Goal: Information Seeking & Learning: Learn about a topic

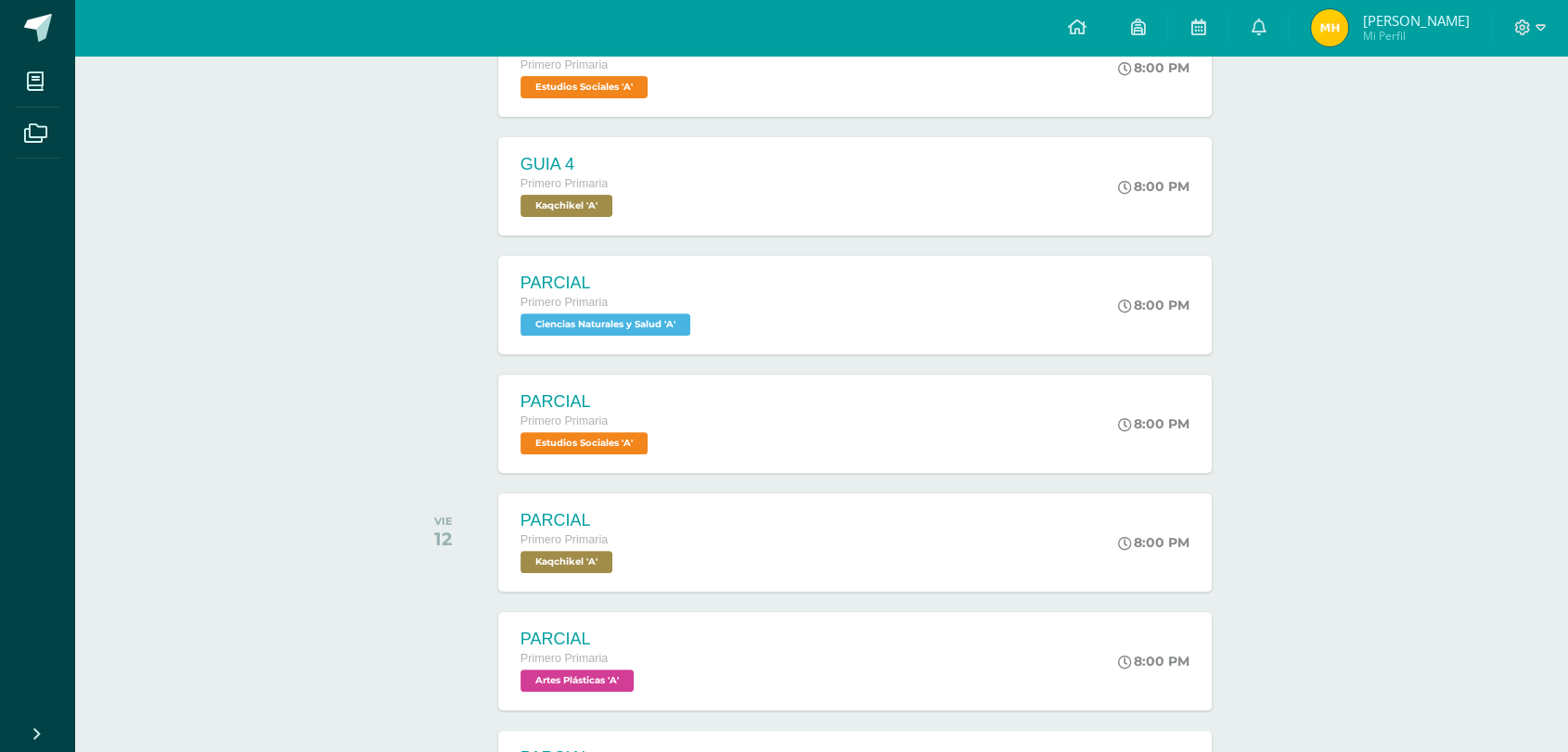
scroll to position [628, 0]
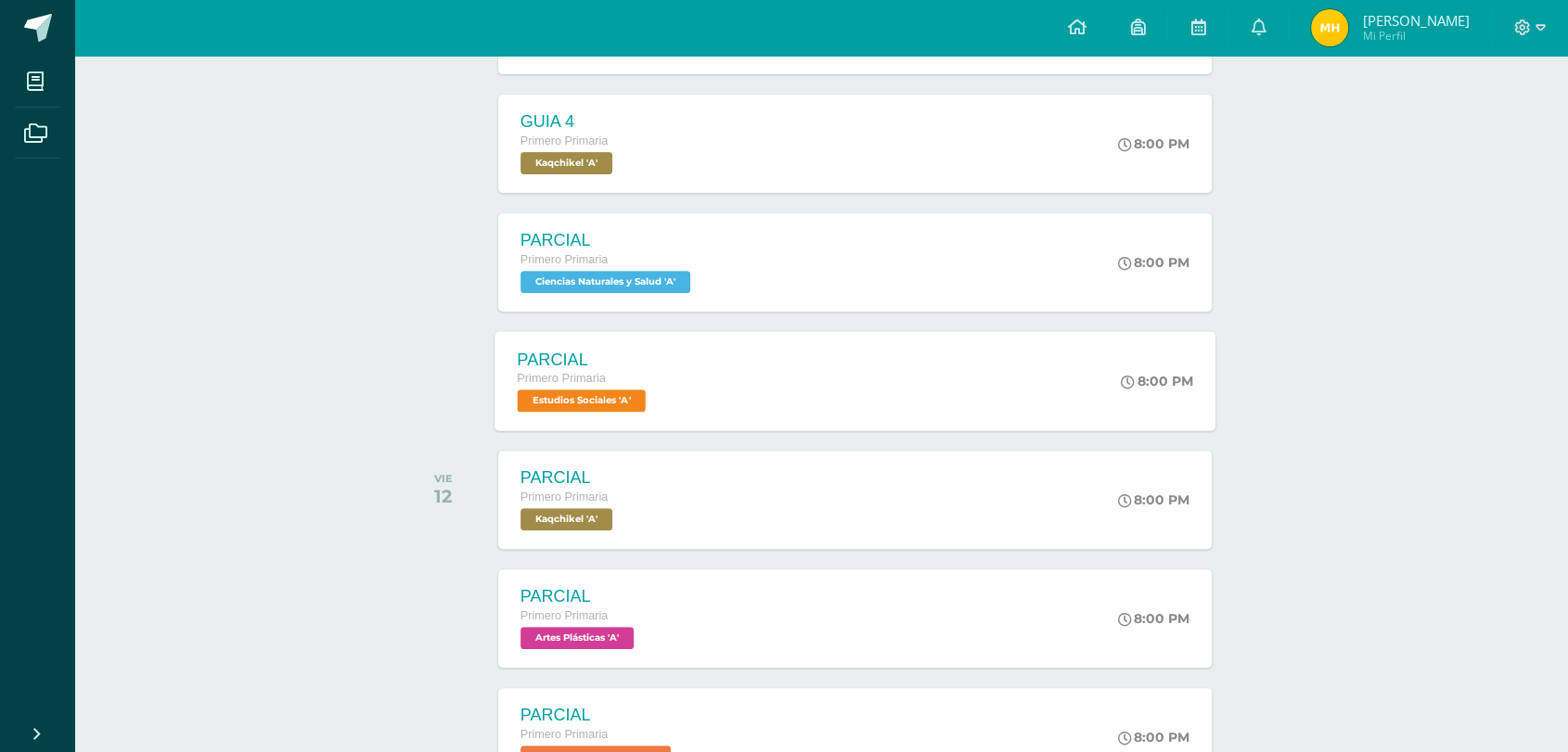
click at [747, 397] on div "PARCIAL Primero Primaria Estudios Sociales 'A' 8:00 PM PARCIAL Estudios Sociale…" at bounding box center [855, 381] width 721 height 99
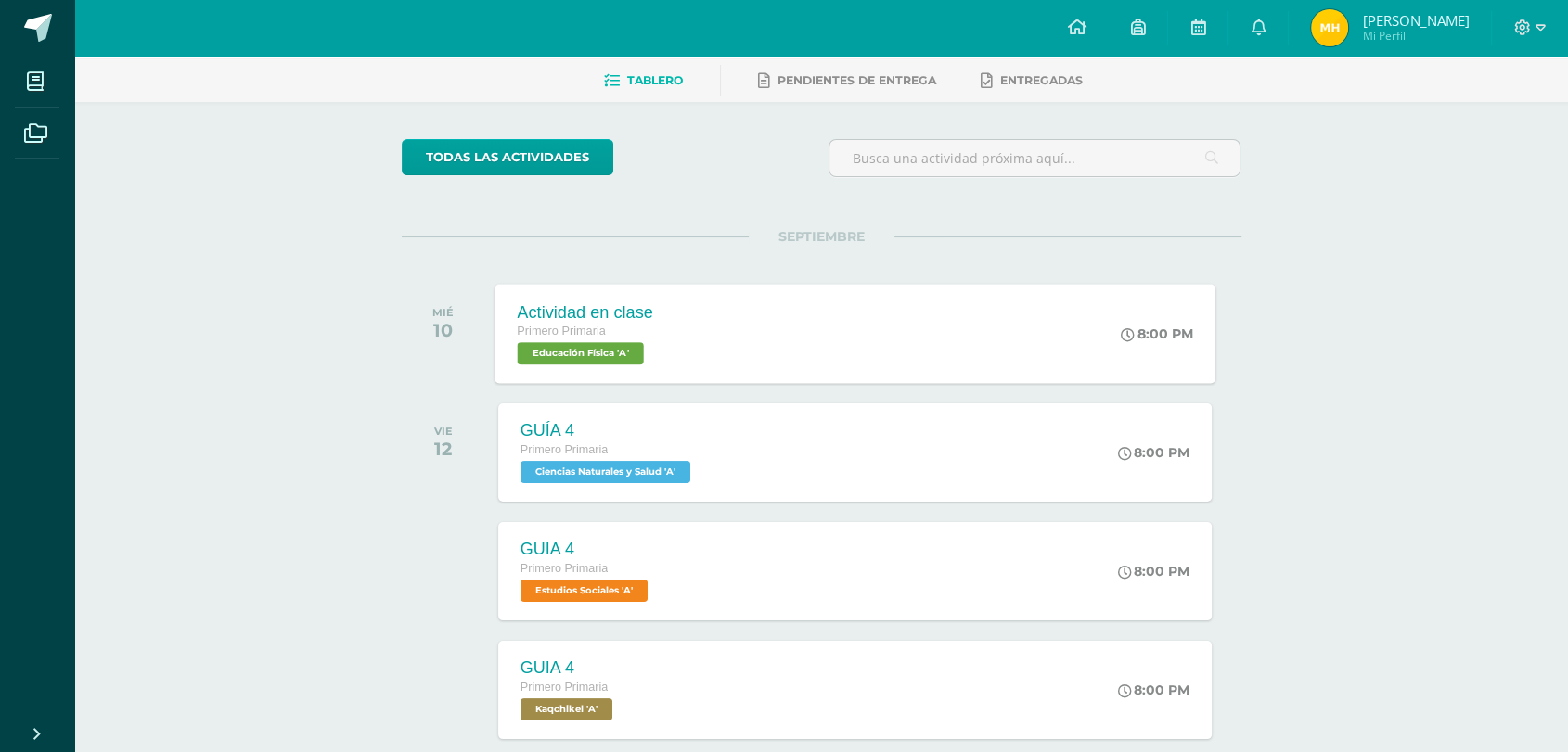
scroll to position [206, 0]
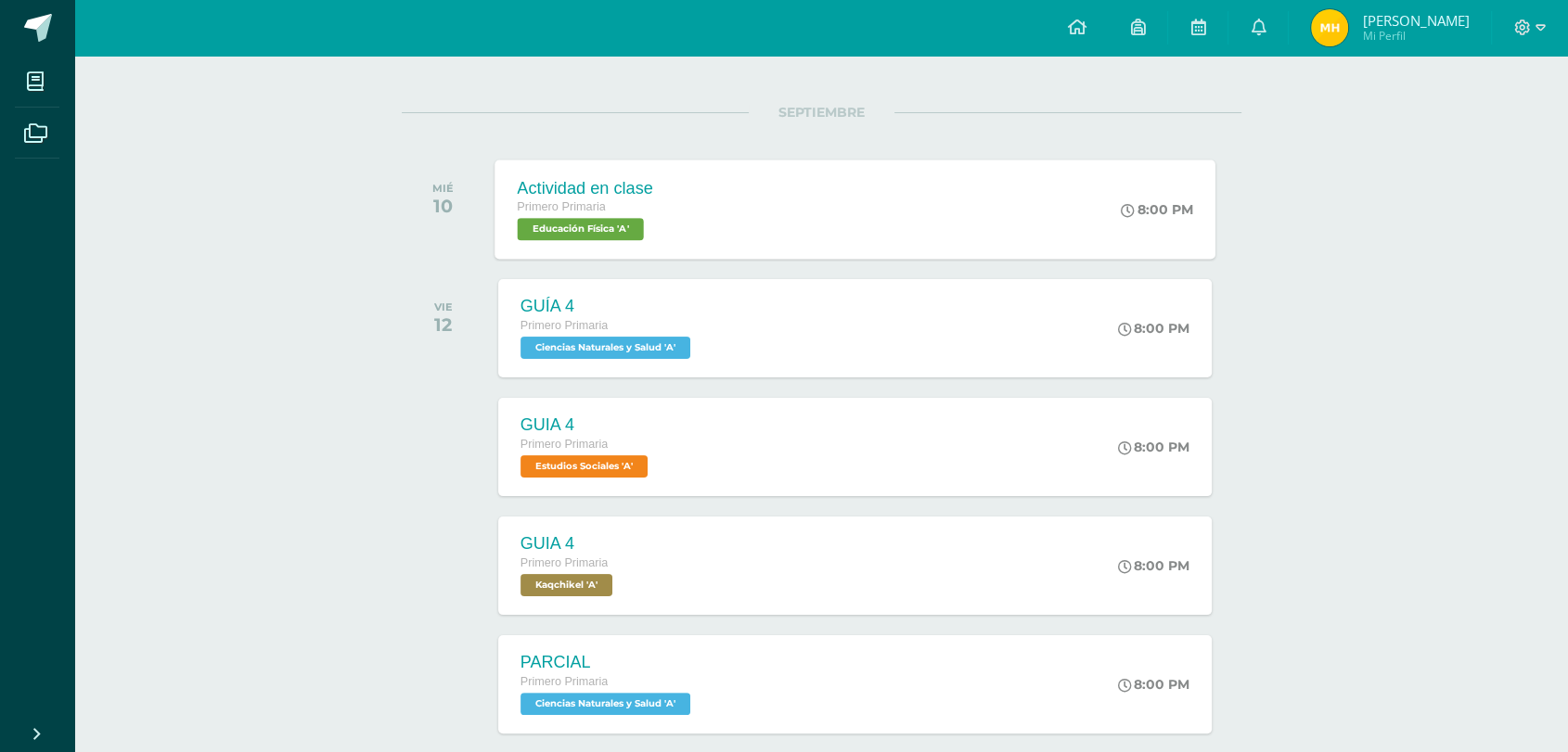
click at [757, 217] on div "Actividad en clase Primero Primaria Educación Física 'A' 8:00 PM Actividad en c…" at bounding box center [855, 209] width 721 height 99
click at [760, 337] on div "GUÍA 4 Primero Primaria Ciencias Naturales y Salud 'A' 8:00 PM GUÍA 4 Ciencias …" at bounding box center [855, 328] width 721 height 99
click at [717, 445] on div "GUIA 4 Primero Primaria Estudios Sociales 'A' 8:00 PM GUIA 4 Estudios Sociales …" at bounding box center [855, 446] width 721 height 99
click at [717, 578] on div "GUIA 4 Primero Primaria Kaqchikel 'A' 8:00 PM GUIA 4 [GEOGRAPHIC_DATA] Cargando…" at bounding box center [855, 565] width 721 height 99
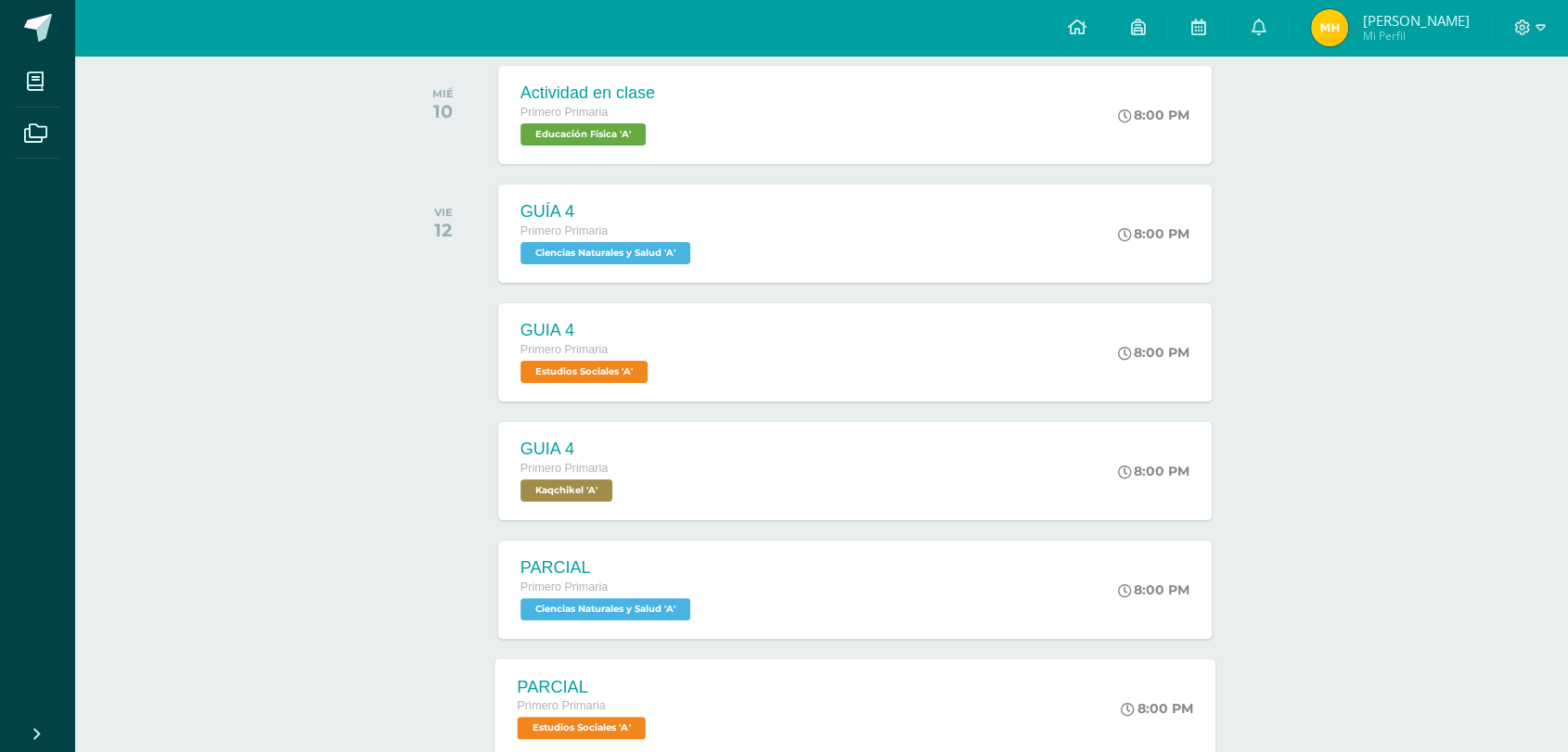
scroll to position [412, 0]
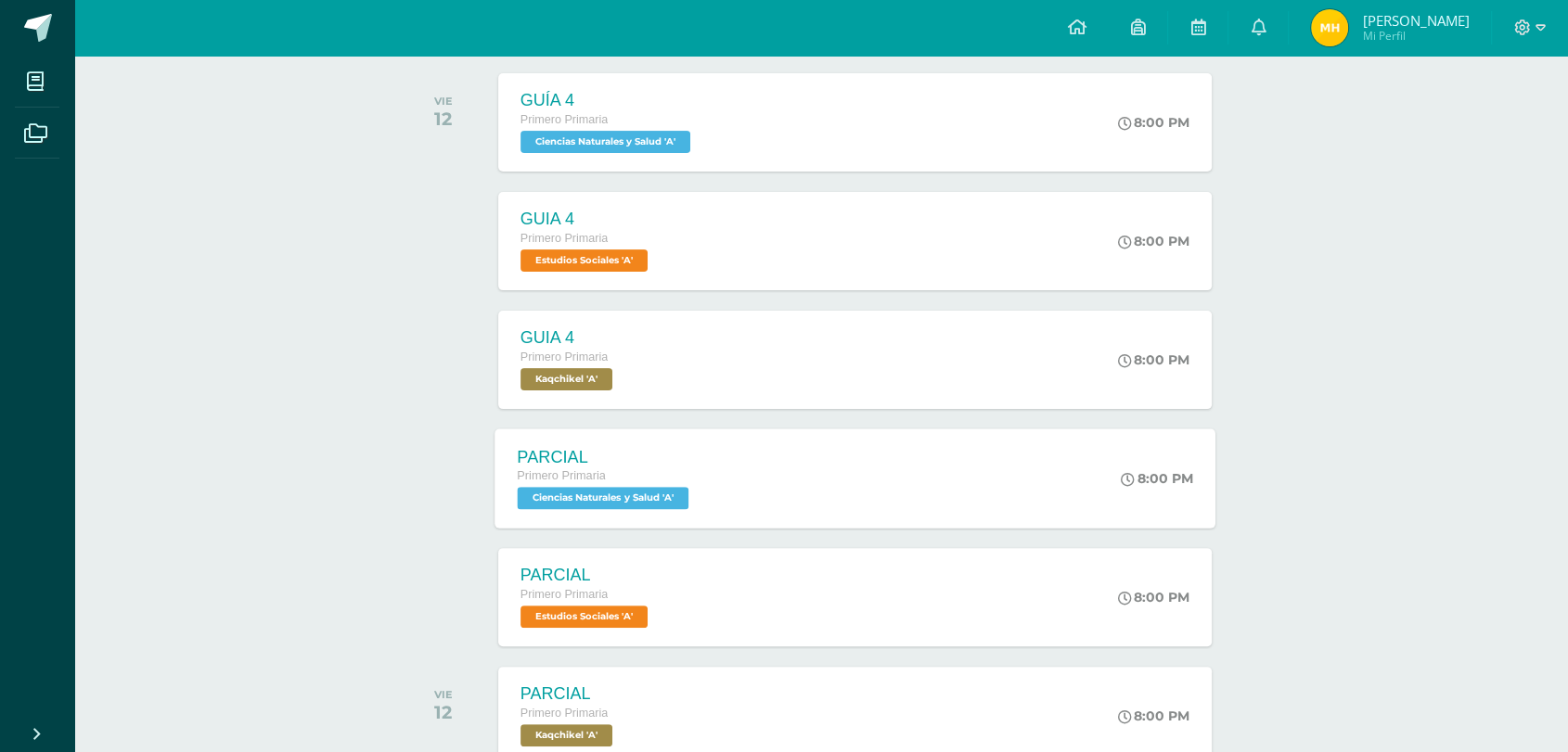
click at [798, 486] on div "PARCIAL Primero Primaria Ciencias Naturales y Salud 'A' 8:00 PM PARCIAL Ciencia…" at bounding box center [855, 478] width 721 height 99
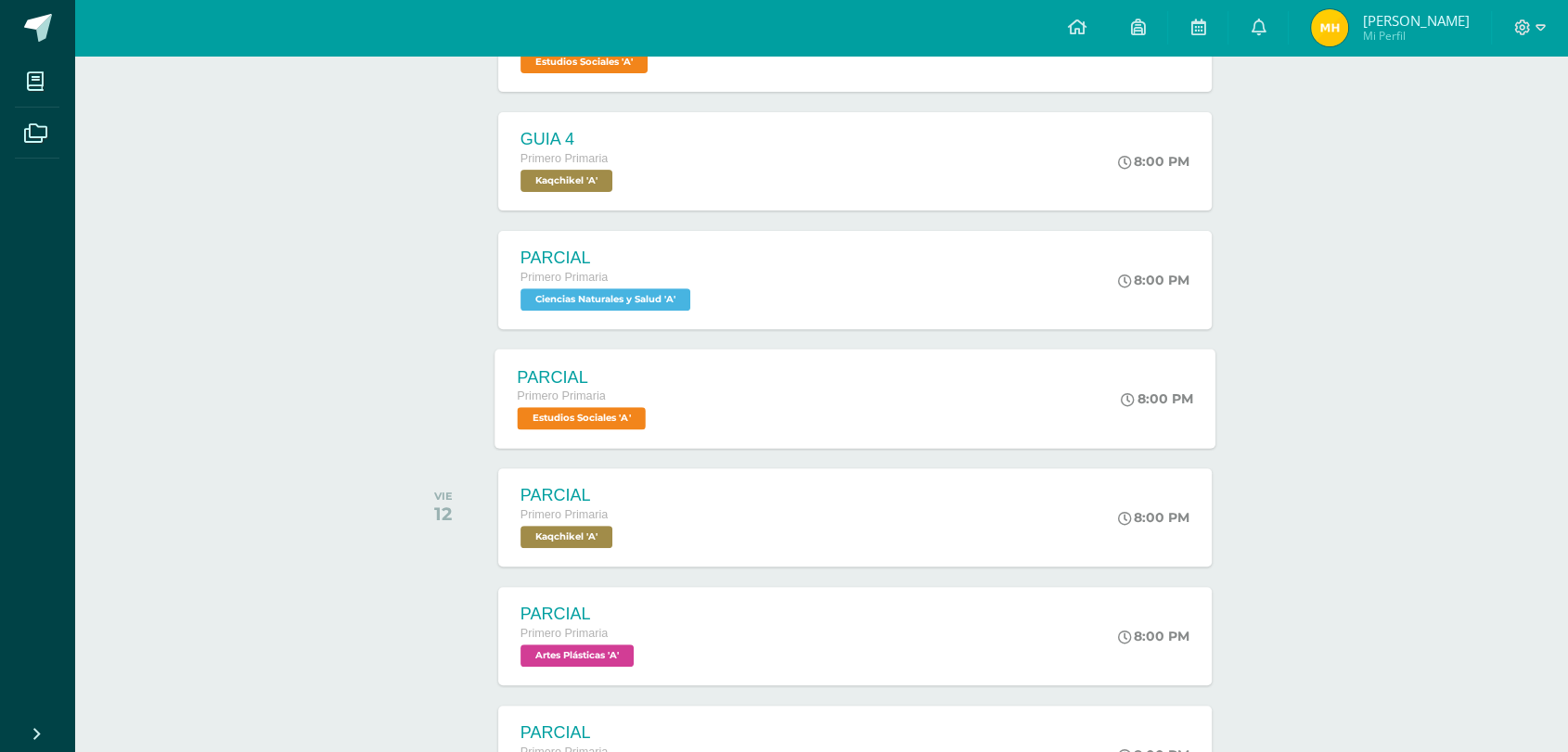
scroll to position [617, 0]
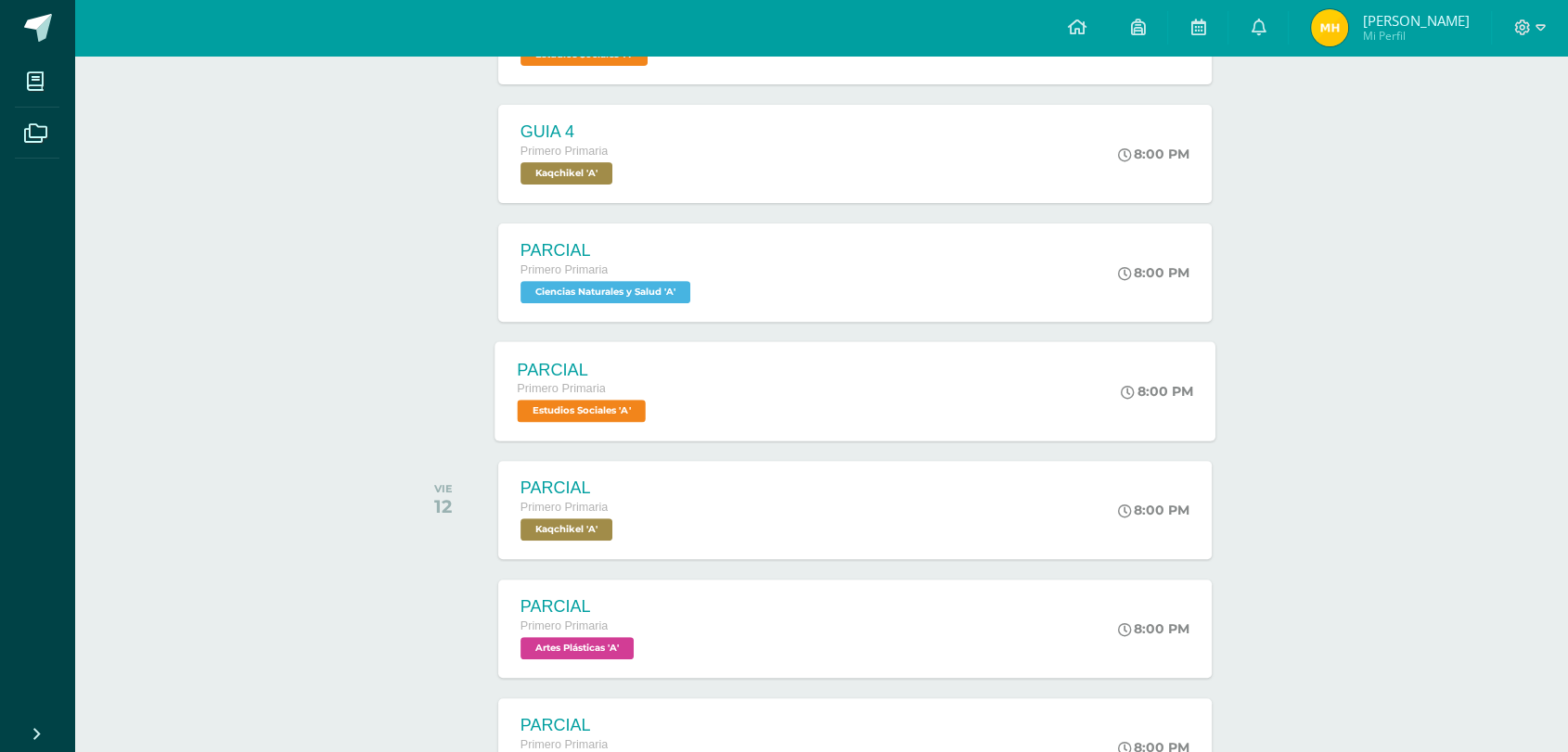
click at [739, 390] on div "PARCIAL Primero Primaria Estudios Sociales 'A' 8:00 PM PARCIAL Estudios Sociale…" at bounding box center [855, 391] width 721 height 99
click at [757, 392] on div "PARCIAL Primero Primaria Estudios Sociales 'A' 8:00 PM PARCIAL Estudios Sociale…" at bounding box center [855, 391] width 721 height 99
click at [1242, 24] on link at bounding box center [1258, 28] width 59 height 55
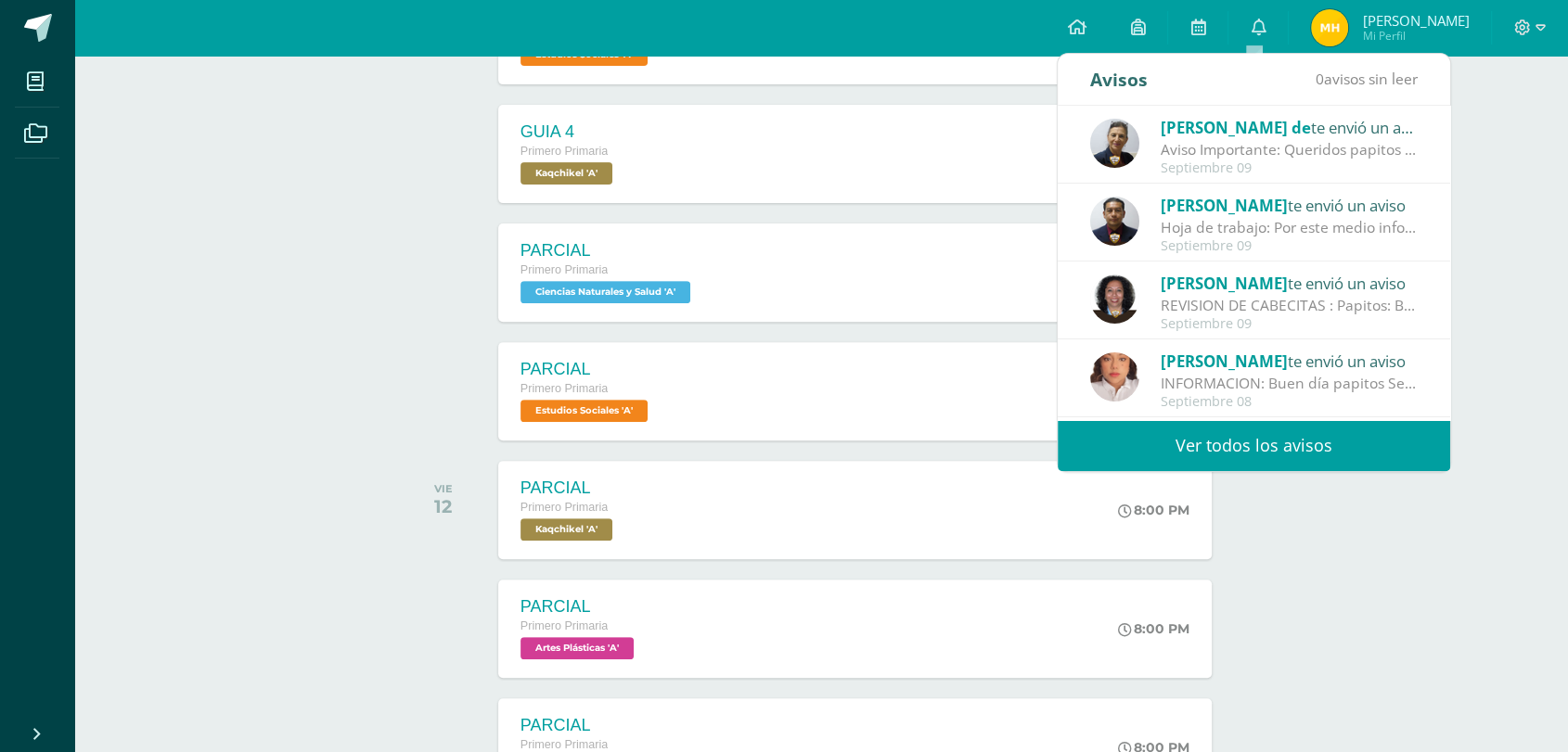
click at [1252, 141] on div "Aviso Importante: Queridos papitos por este medio les saludo cordialmente. El m…" at bounding box center [1290, 150] width 258 height 22
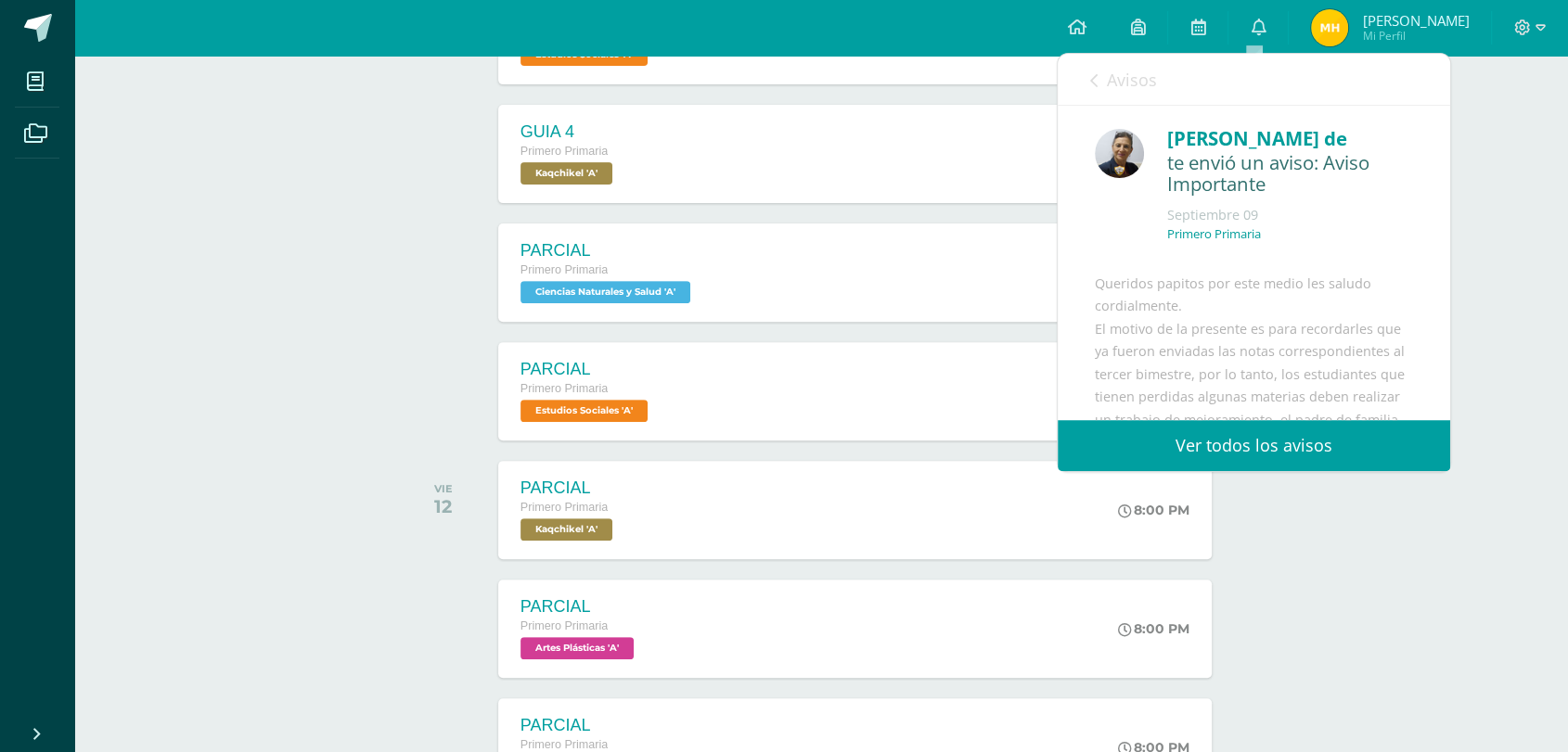
click at [1240, 434] on link "Ver todos los avisos" at bounding box center [1254, 446] width 392 height 51
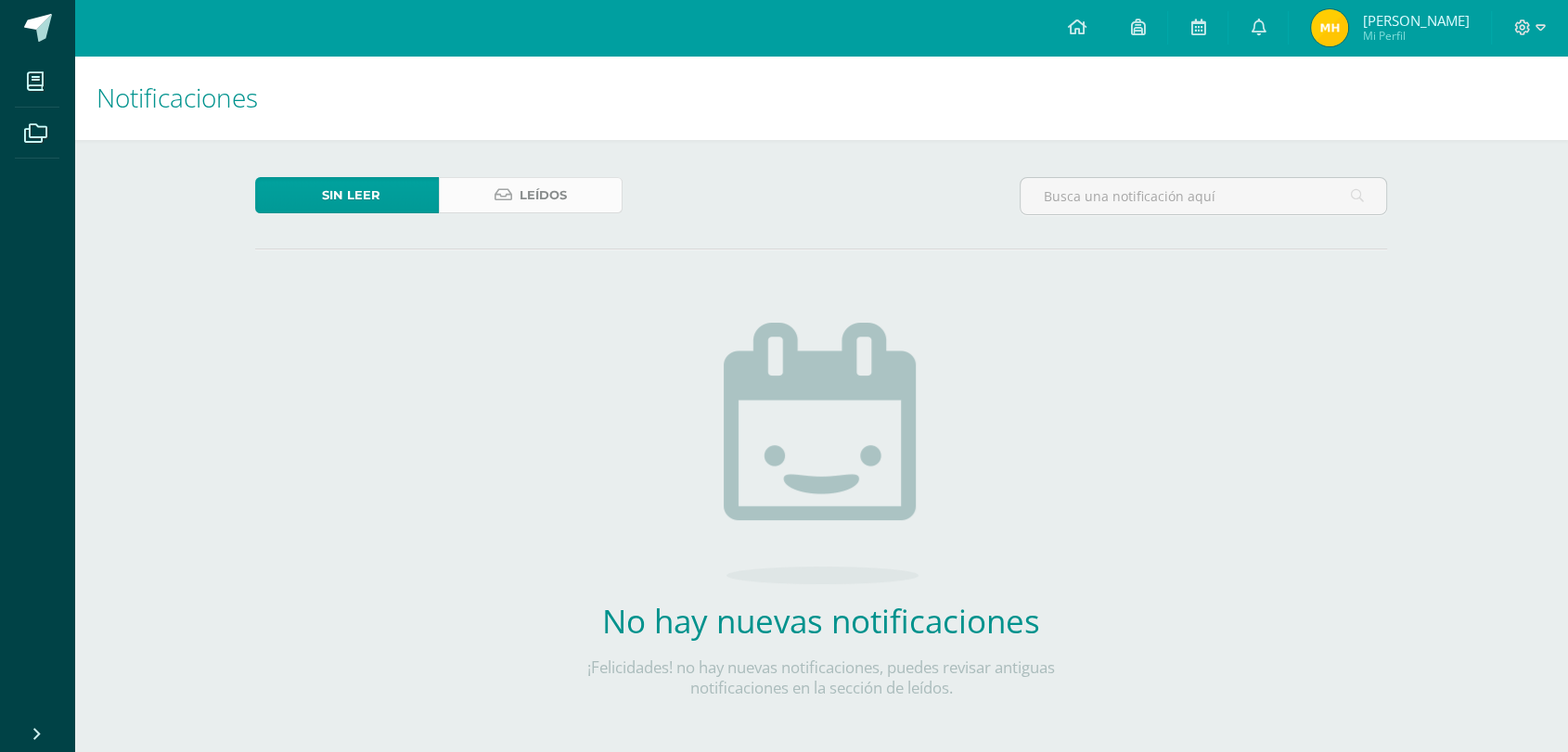
click at [516, 199] on link "Leídos" at bounding box center [531, 195] width 184 height 37
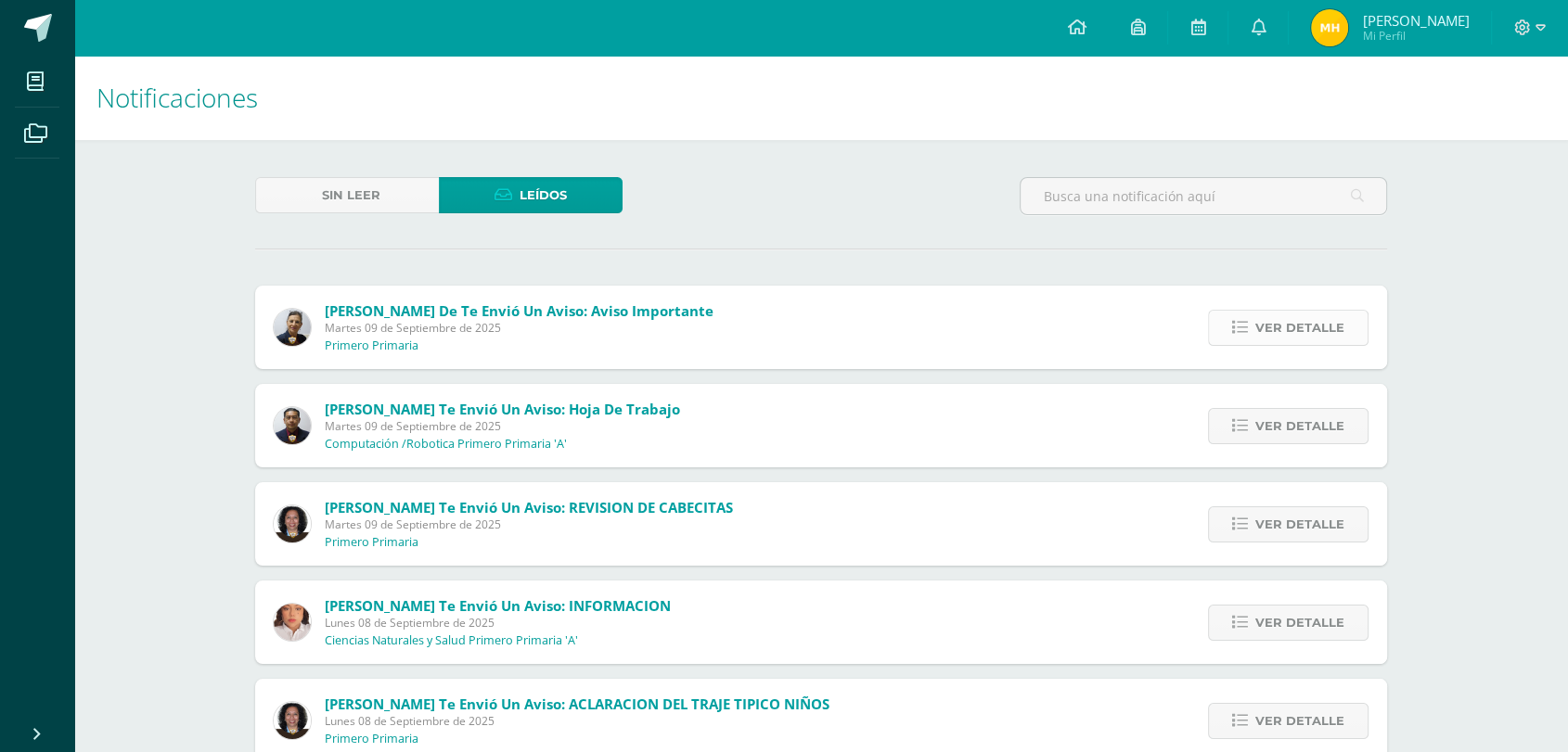
click at [1230, 322] on link "Ver detalle" at bounding box center [1288, 328] width 160 height 37
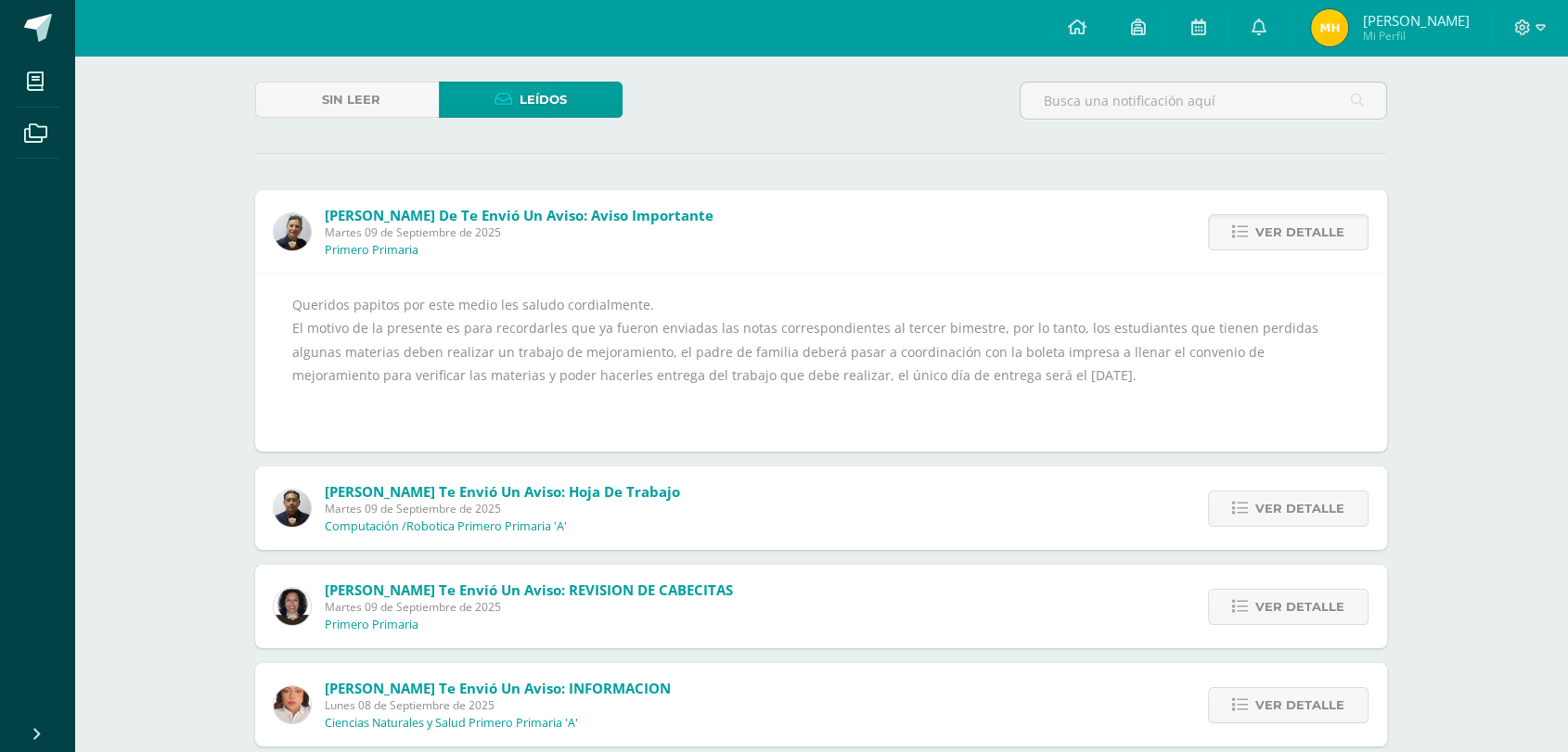
scroll to position [206, 0]
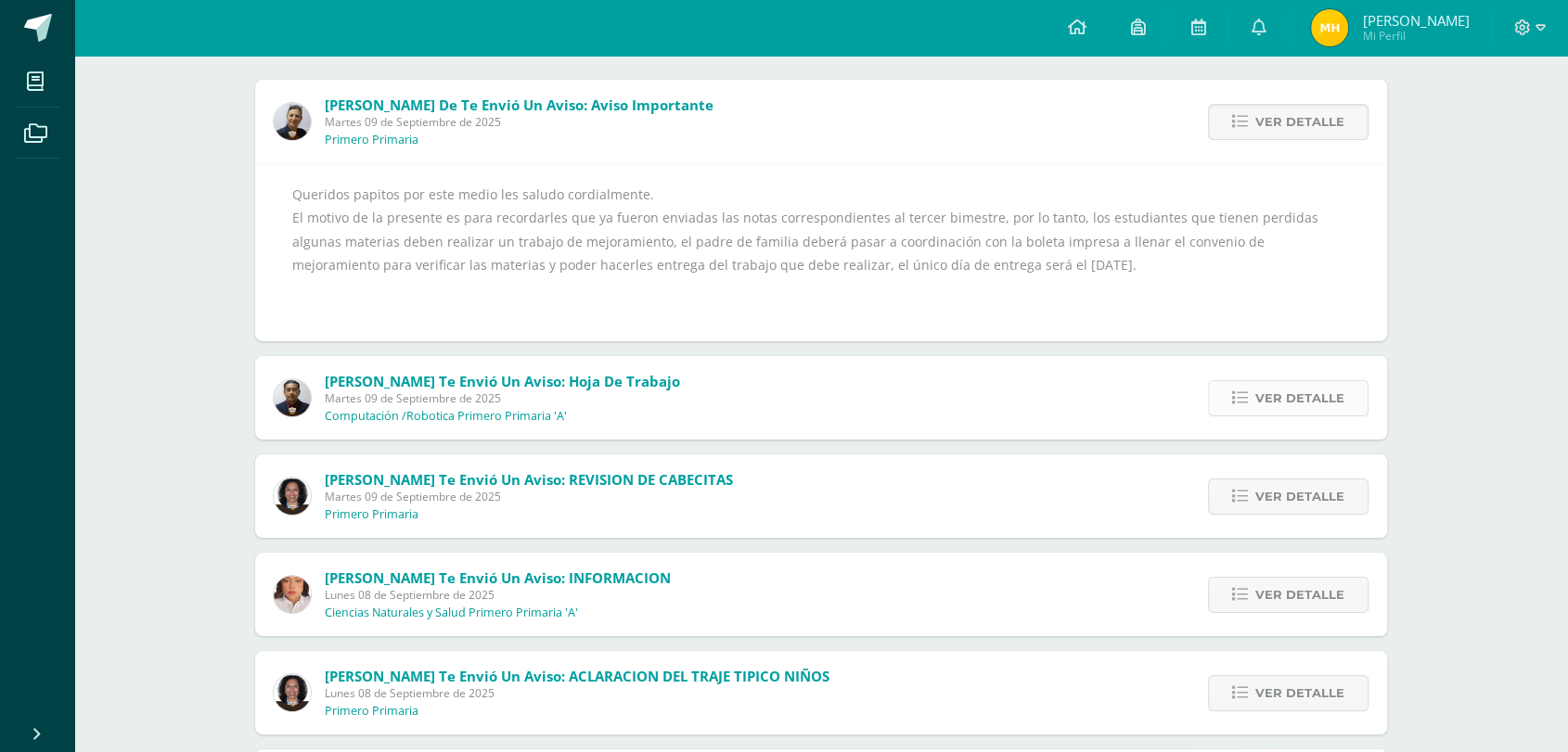
click at [1240, 401] on icon at bounding box center [1240, 399] width 16 height 16
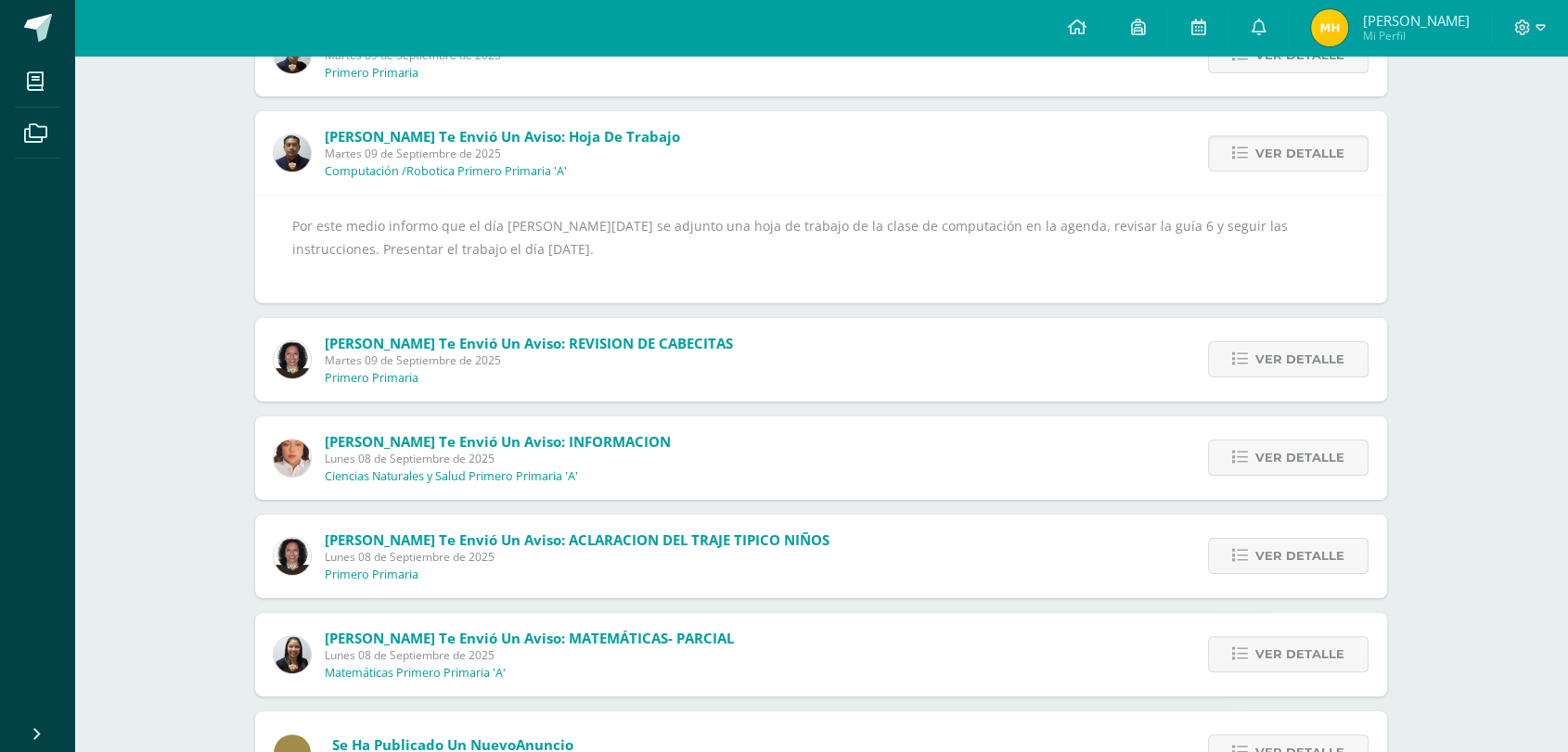
scroll to position [412, 0]
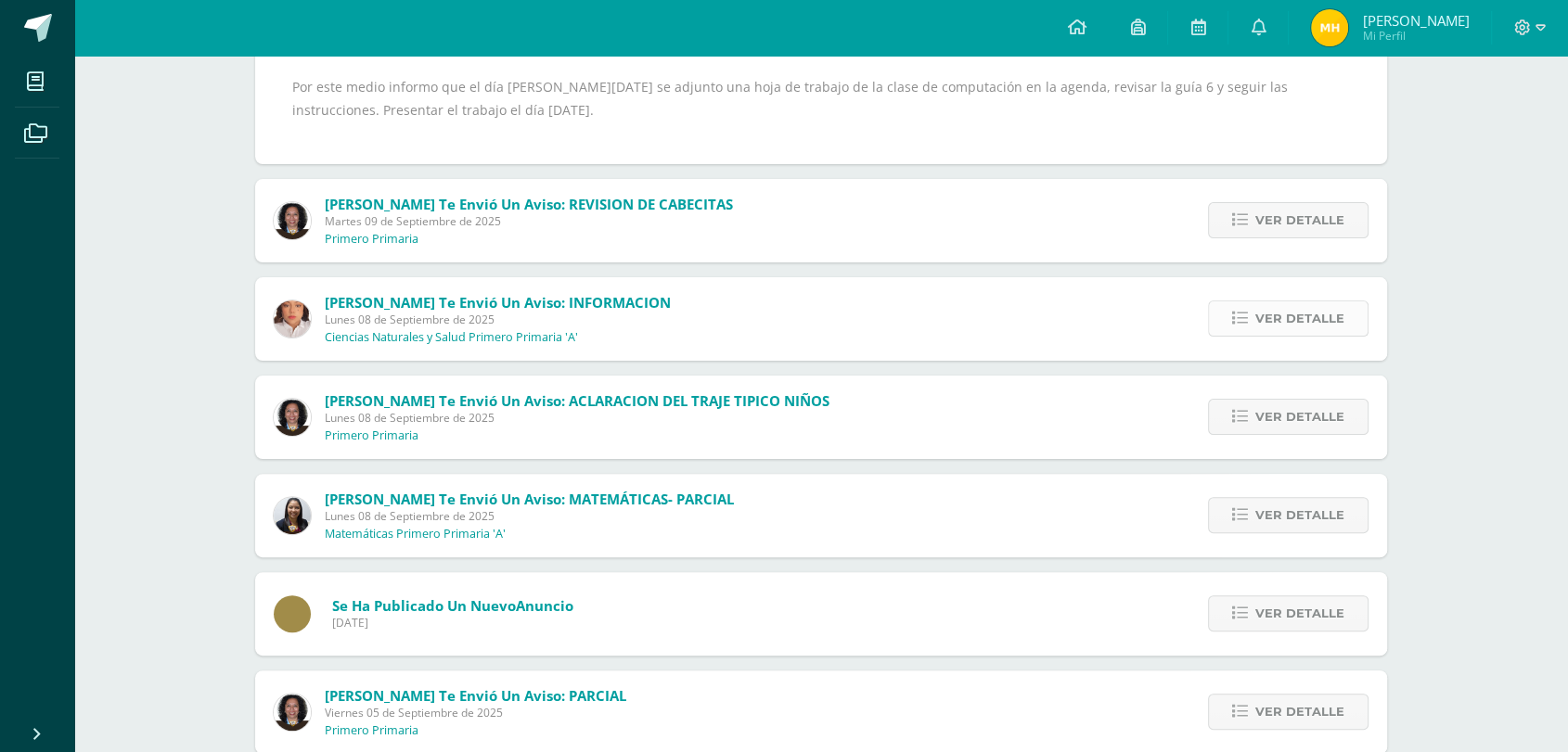
click at [1237, 317] on icon at bounding box center [1240, 319] width 16 height 16
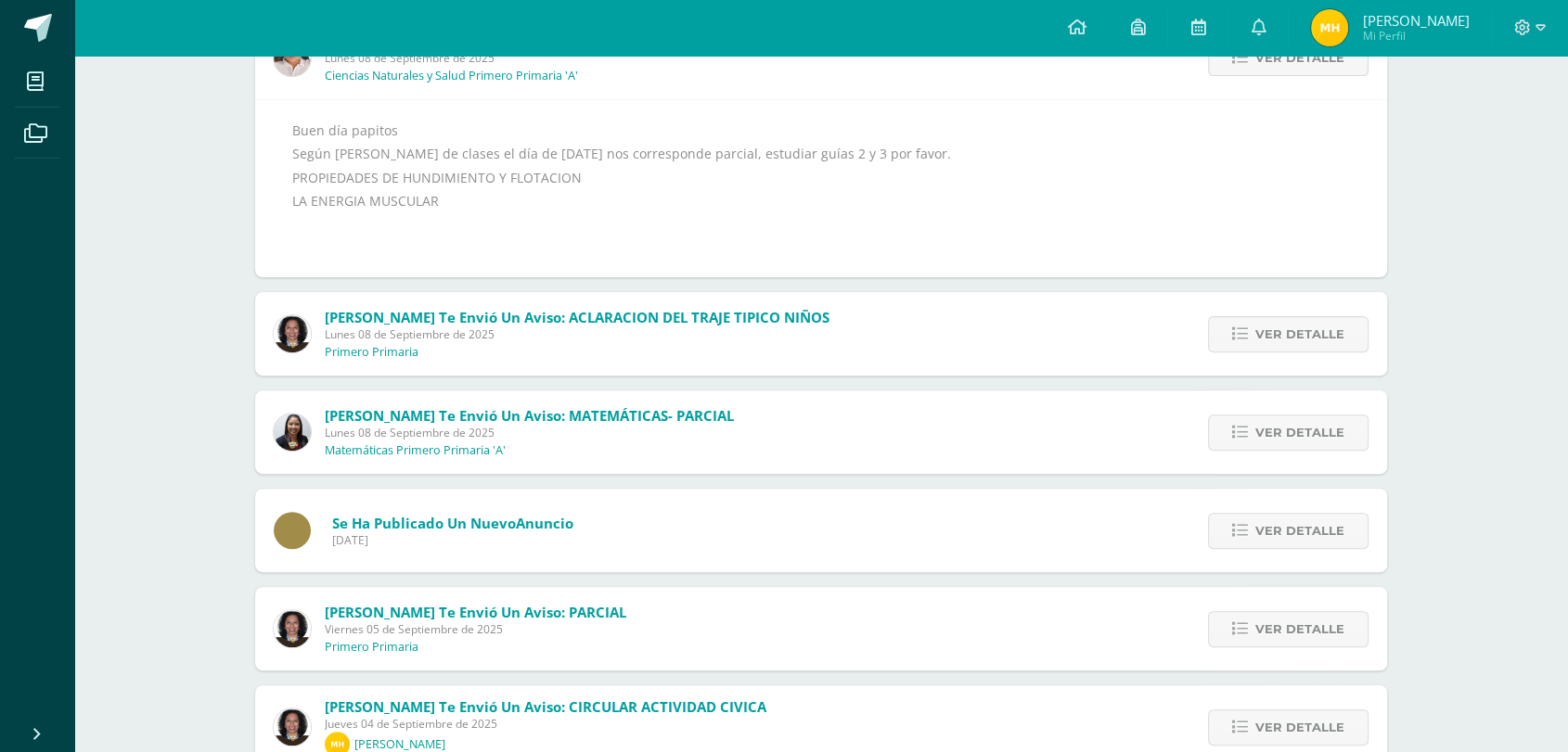
scroll to position [617, 0]
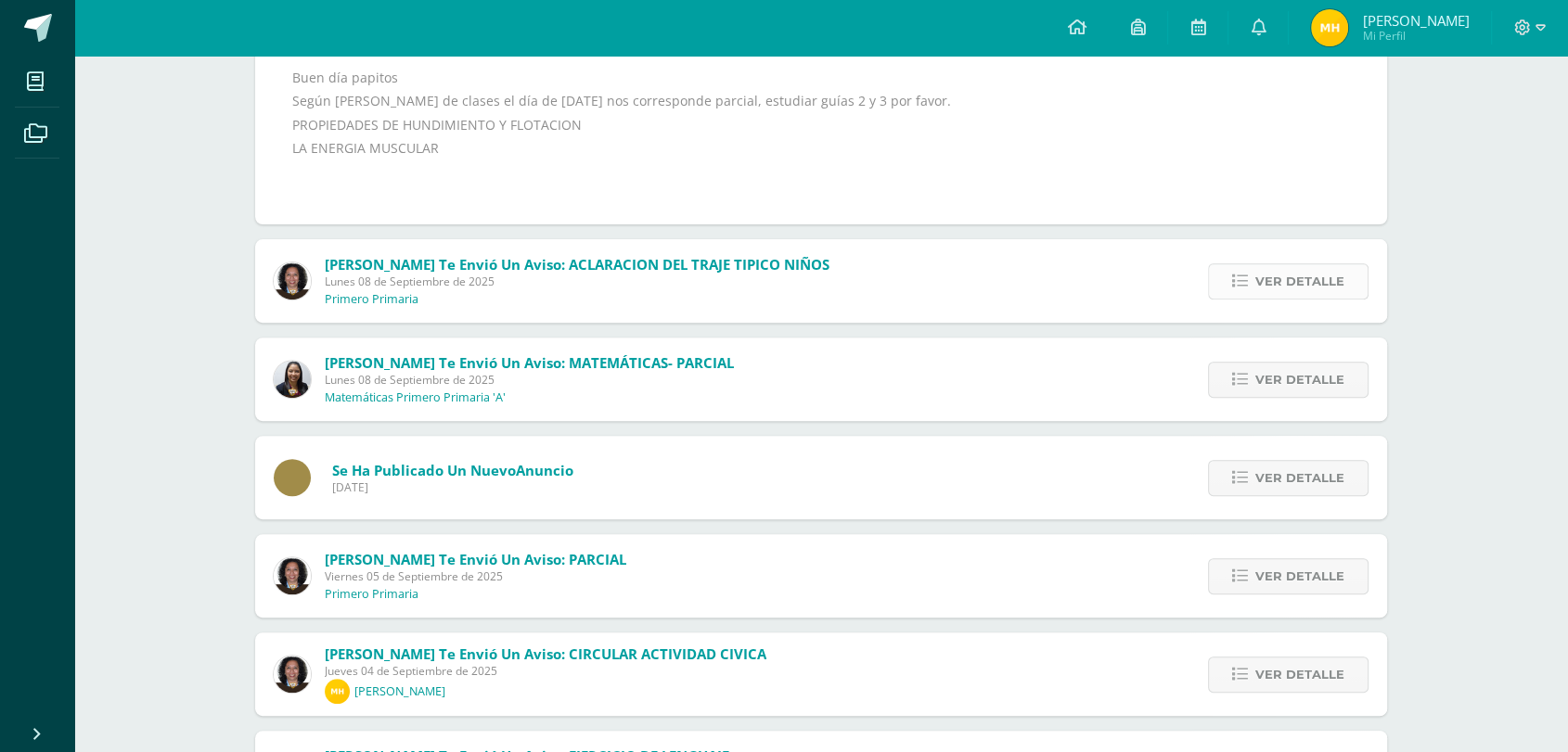
click at [1259, 285] on span "Ver detalle" at bounding box center [1300, 281] width 89 height 35
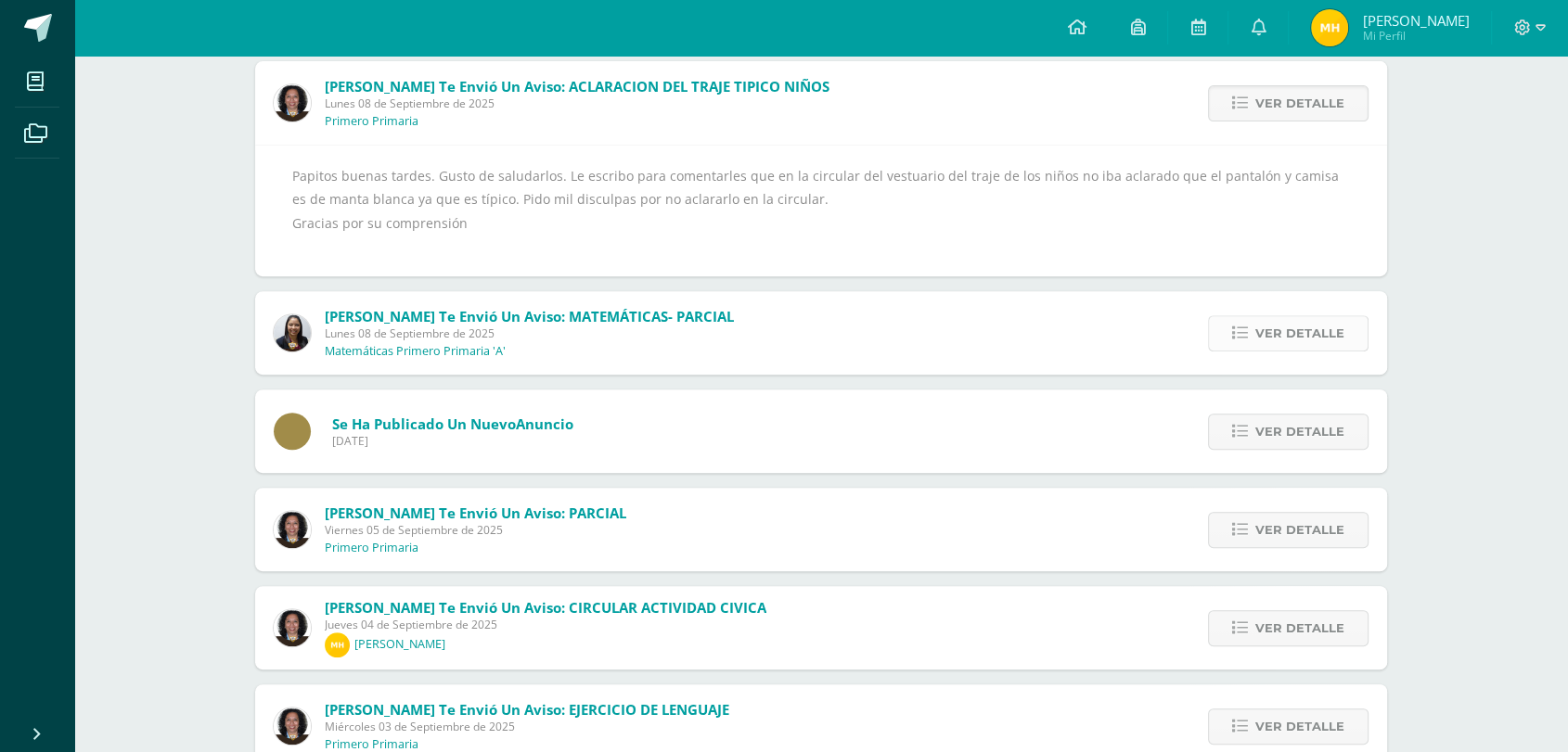
click at [1221, 326] on link "Ver detalle" at bounding box center [1288, 333] width 160 height 37
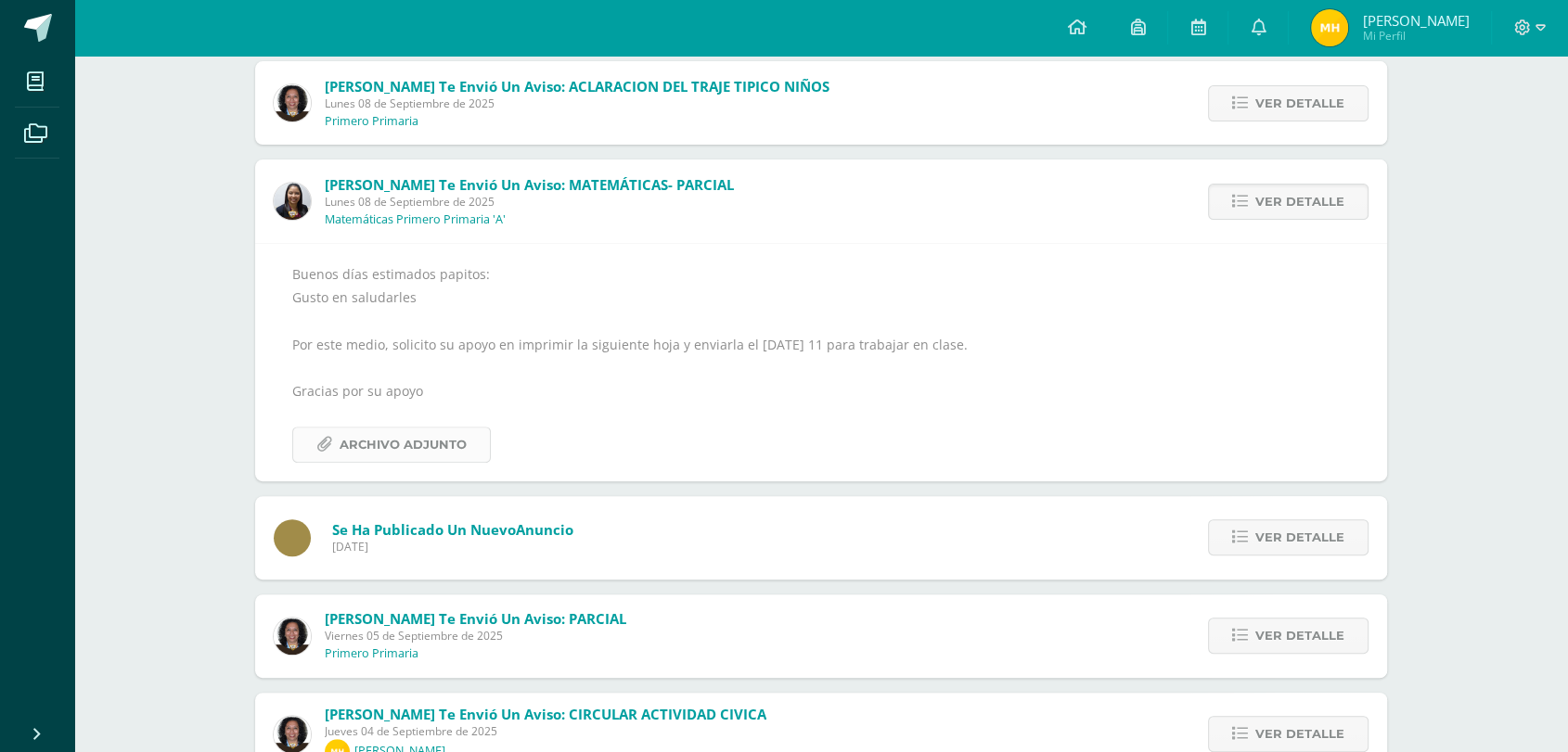
click at [445, 449] on span "Archivo Adjunto" at bounding box center [403, 444] width 127 height 35
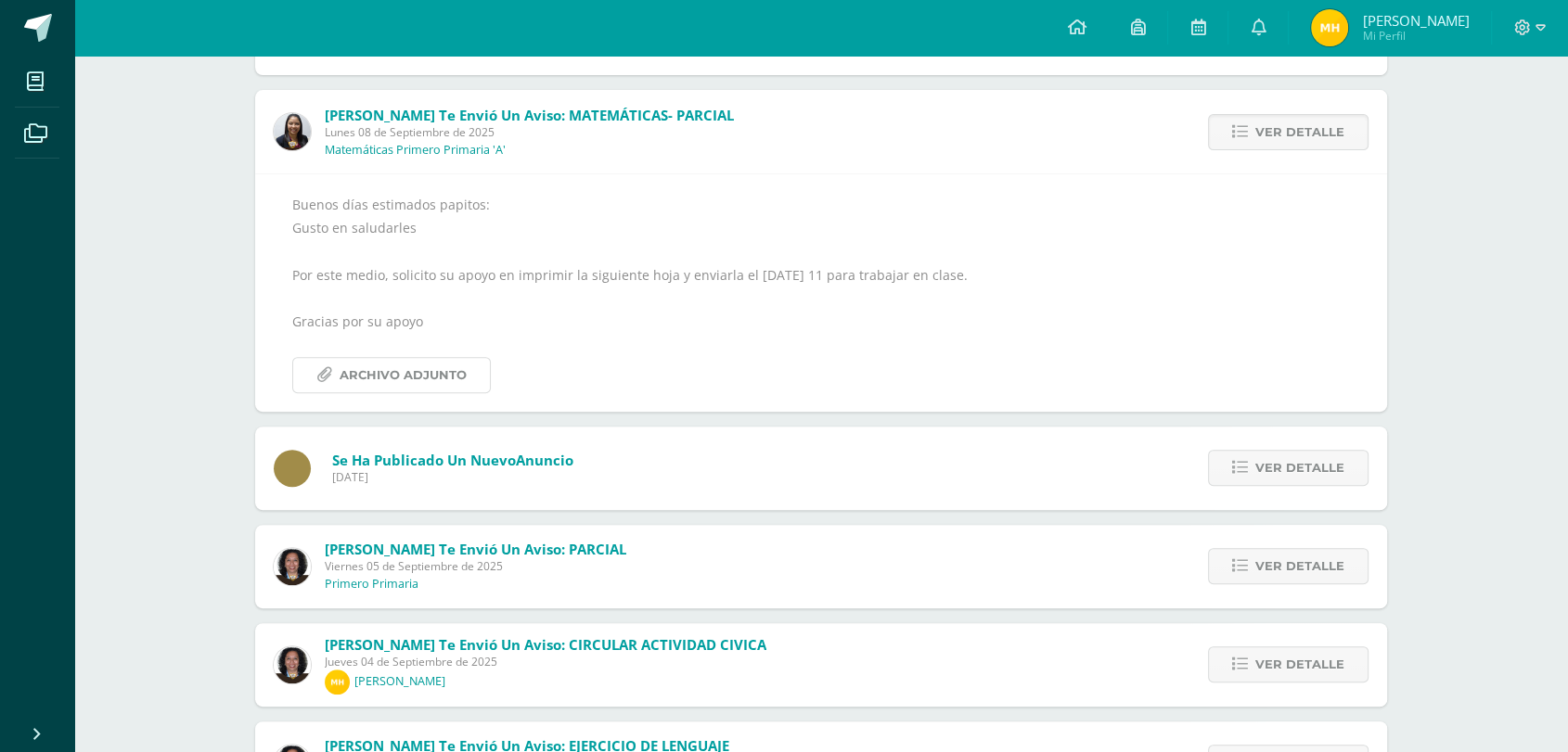
scroll to position [840, 0]
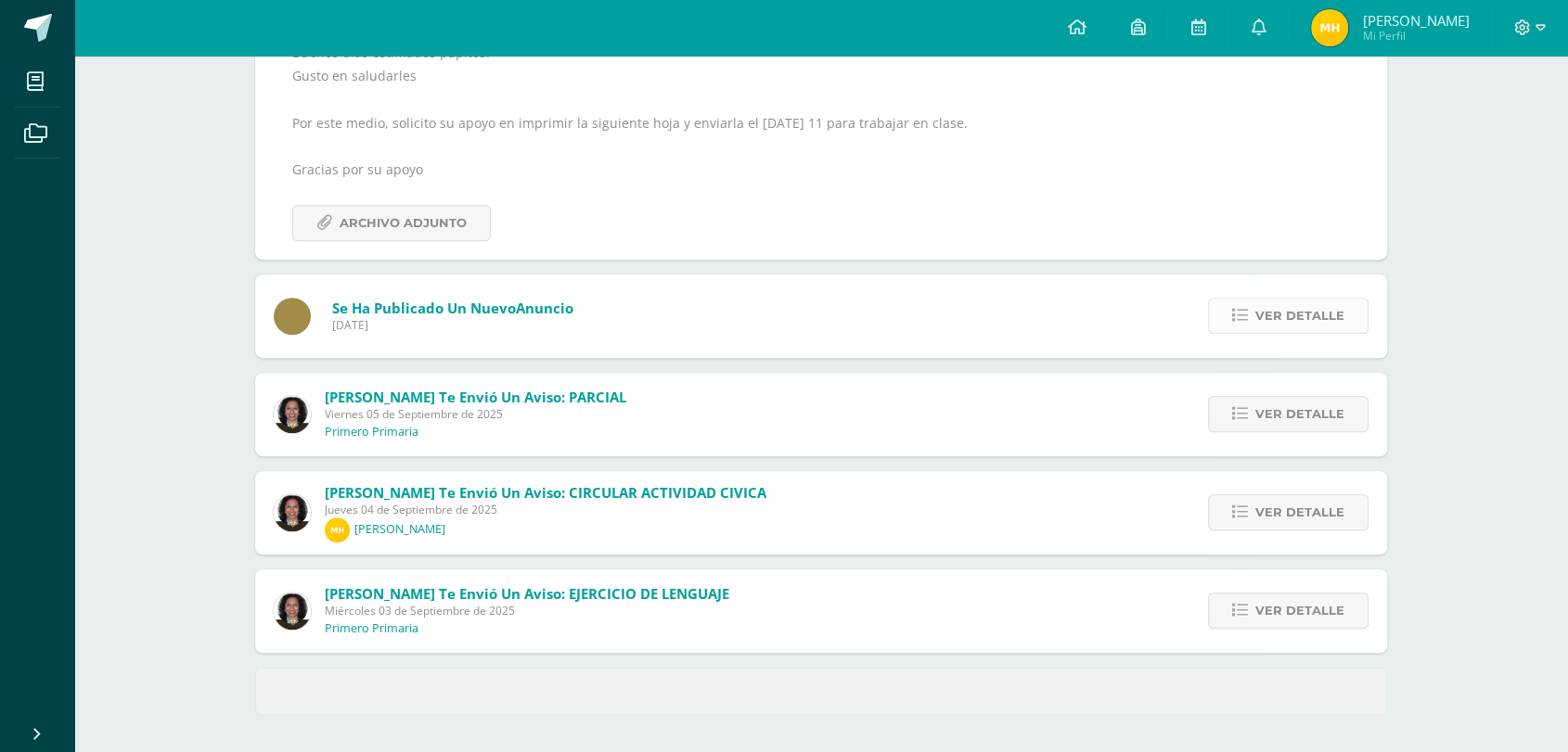
click at [1239, 320] on icon at bounding box center [1240, 316] width 16 height 16
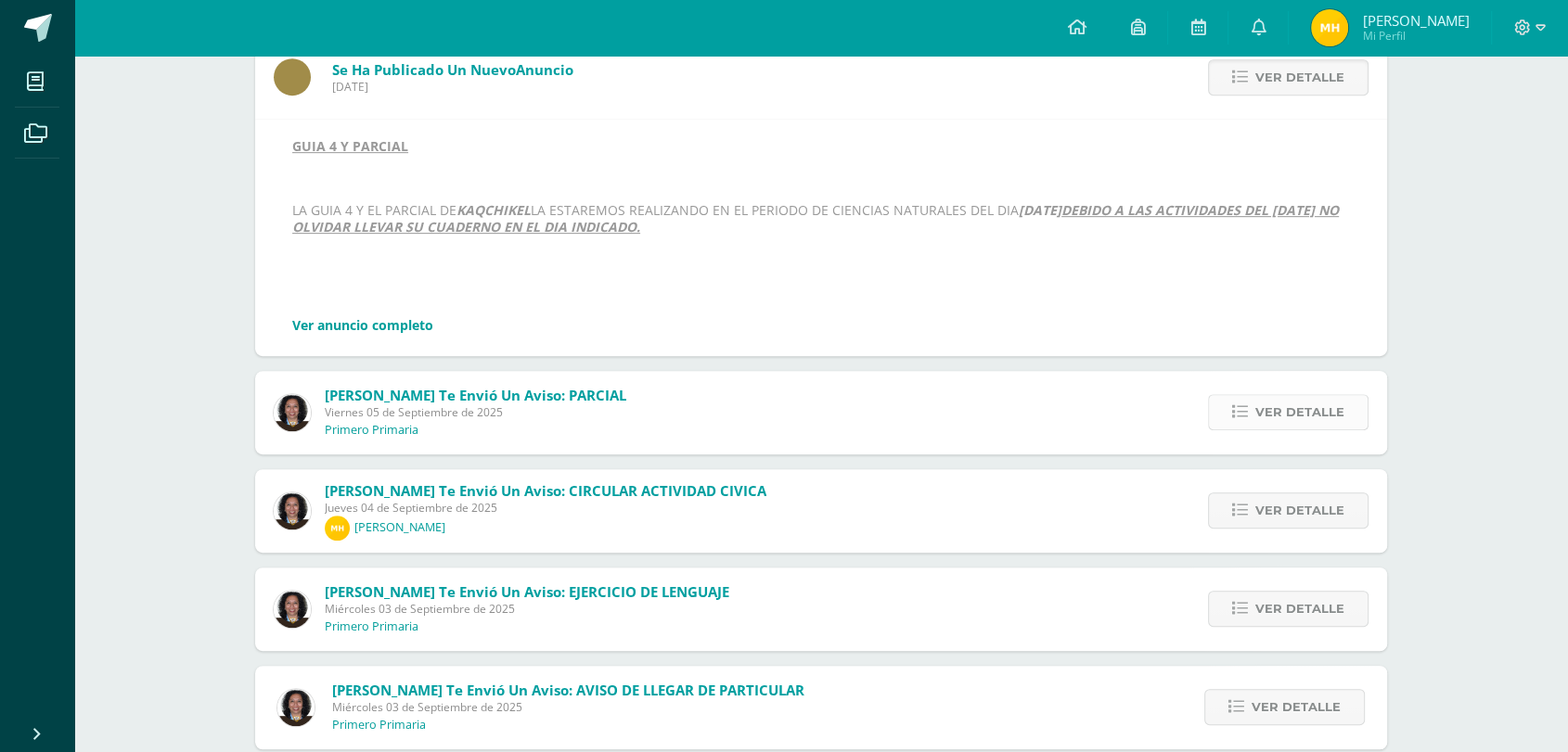
click at [1250, 423] on link "Ver detalle" at bounding box center [1288, 412] width 160 height 37
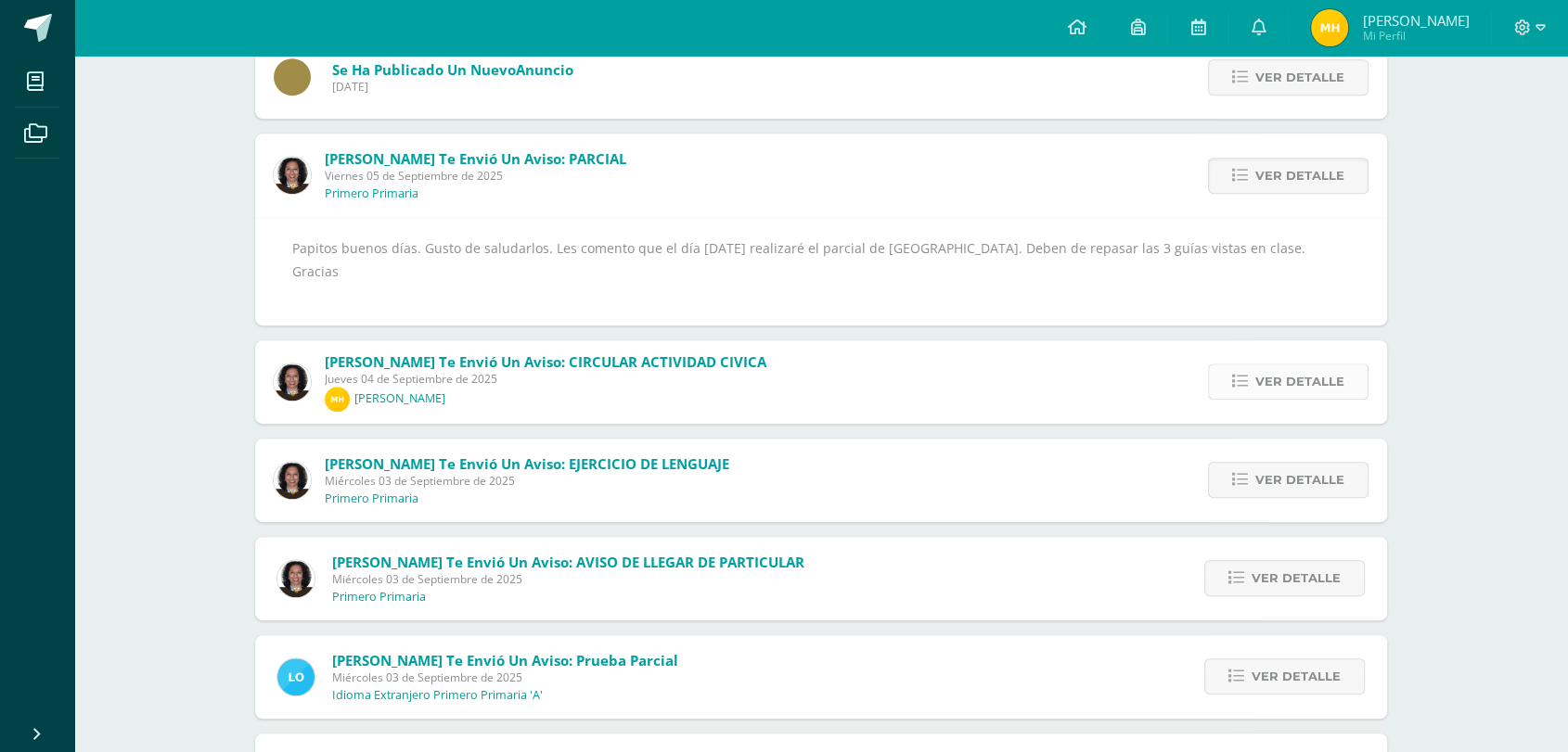
click at [1232, 387] on link "Ver detalle" at bounding box center [1288, 381] width 160 height 37
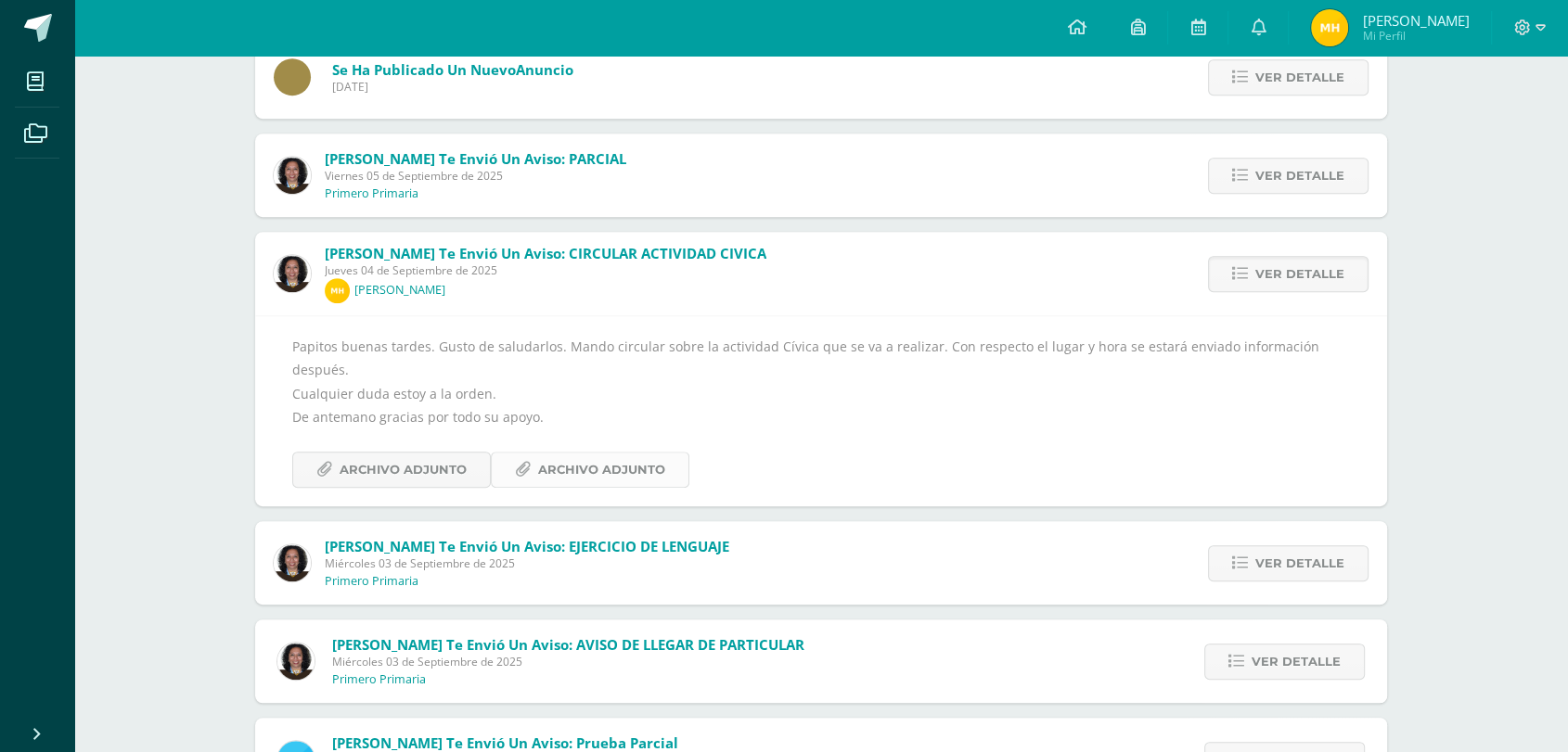
click at [620, 454] on span "Archivo Adjunto" at bounding box center [602, 469] width 127 height 35
